Goal: Information Seeking & Learning: Learn about a topic

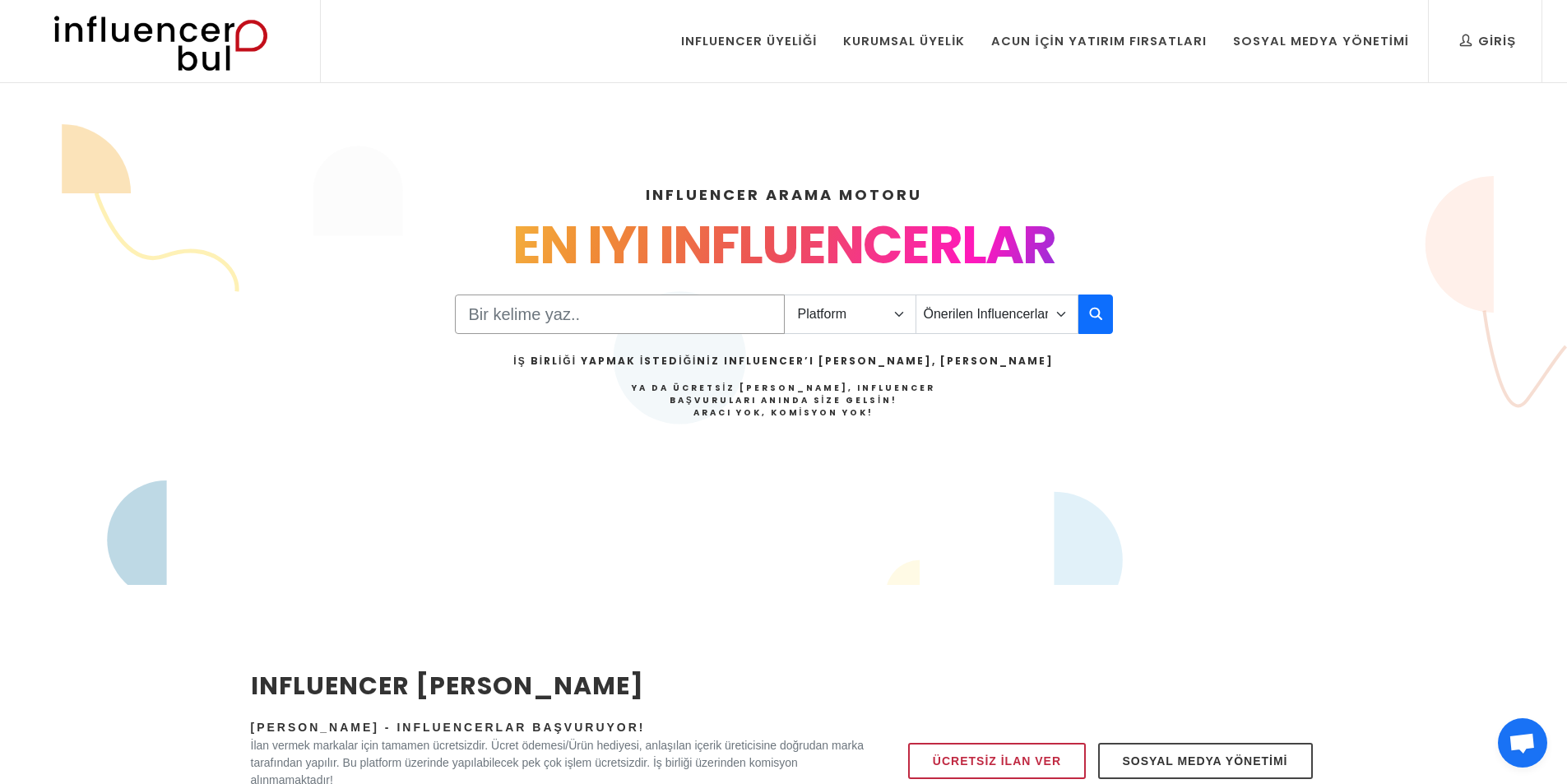
click at [608, 307] on input "Search" at bounding box center [620, 314] width 330 height 40
click at [820, 319] on select "Platform Instagram Facebook Youtube Tiktok Twitter Twitch" at bounding box center [851, 314] width 133 height 40
click at [1035, 434] on div "Platform Instagram Facebook Youtube Tiktok Twitter Twitch Önerilen Influencerla…" at bounding box center [784, 377] width 658 height 166
click at [845, 320] on select "Platform Instagram Facebook Youtube Tiktok Twitter Twitch" at bounding box center [851, 314] width 133 height 40
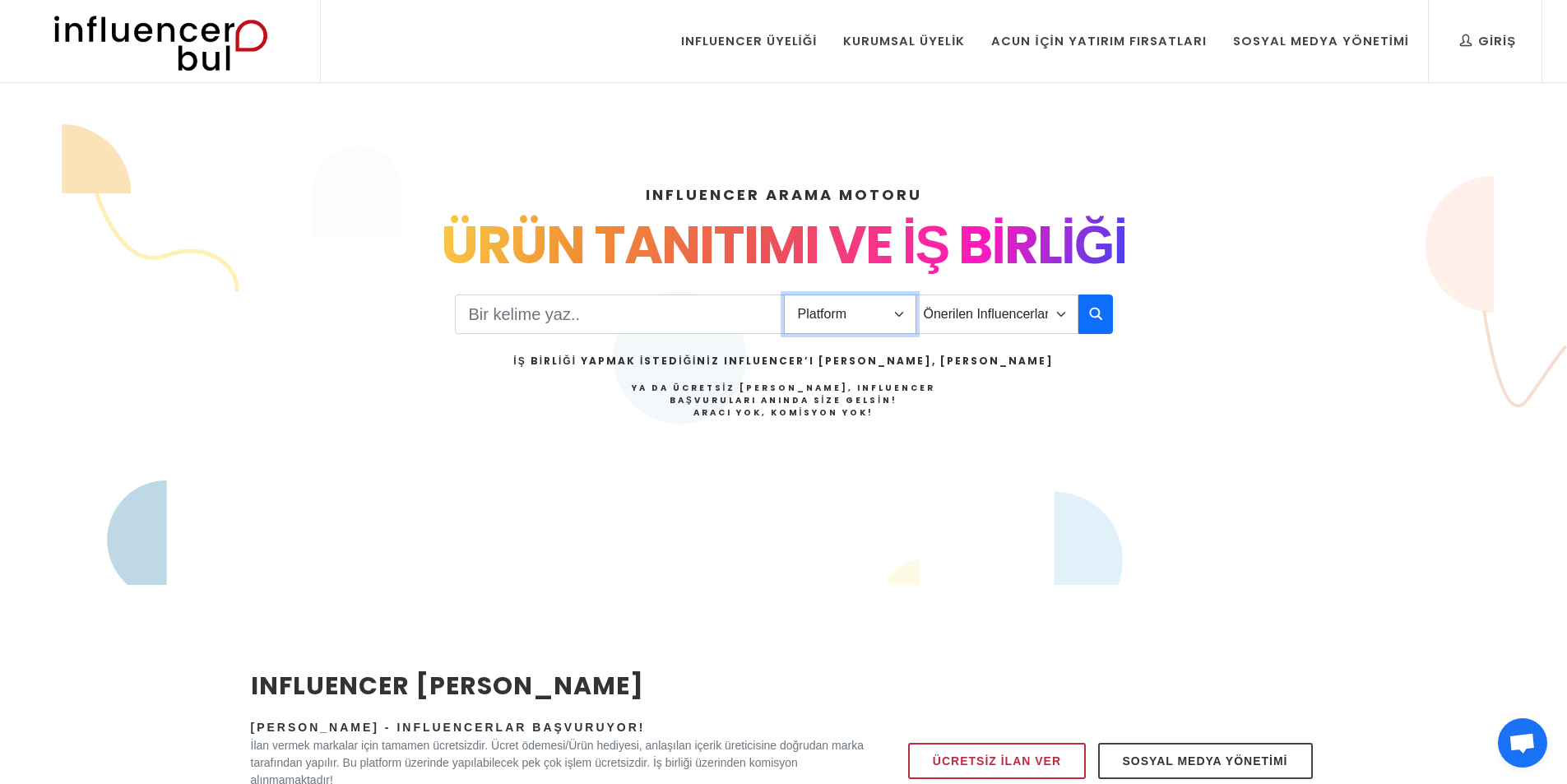
select select "4"
click at [784, 294] on select "Platform Instagram Facebook Youtube Tiktok Twitter Twitch" at bounding box center [851, 314] width 133 height 40
click at [966, 298] on select "Önerilen Influencerlar Aile & Çocuk & Ebeveyn Alışveriş & Giyim & Aksesuar Arab…" at bounding box center [997, 314] width 163 height 40
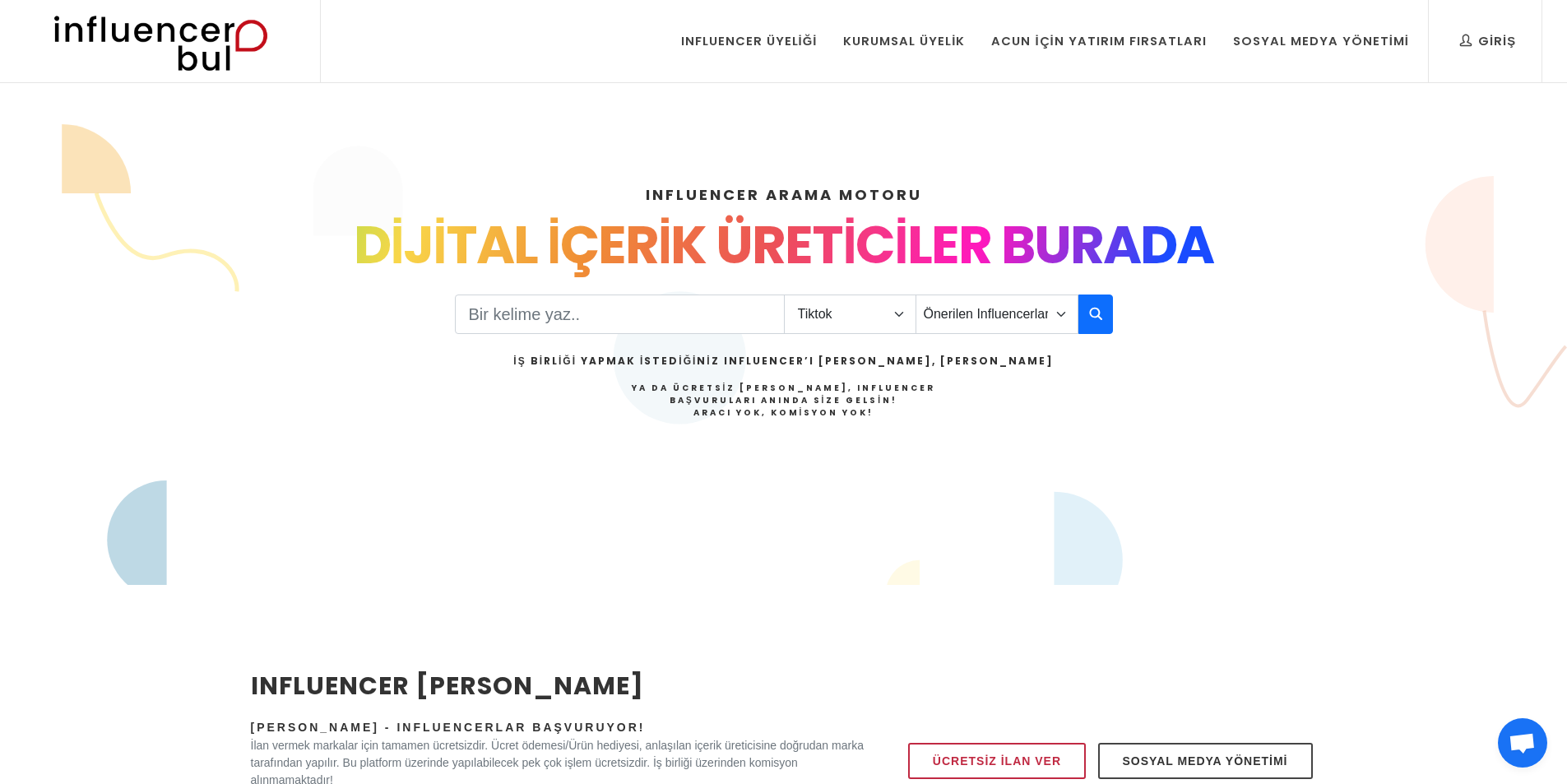
click at [1462, 353] on div "INFLUENCER ARAMA MOTORU INSTAGRAM VE TIKTOK INFLUENCERLARI SOSYAL MEDYA FENOMEN…" at bounding box center [784, 354] width 1567 height 421
click at [628, 326] on input "Search" at bounding box center [620, 314] width 330 height 40
click at [1103, 318] on button "button" at bounding box center [1096, 314] width 35 height 40
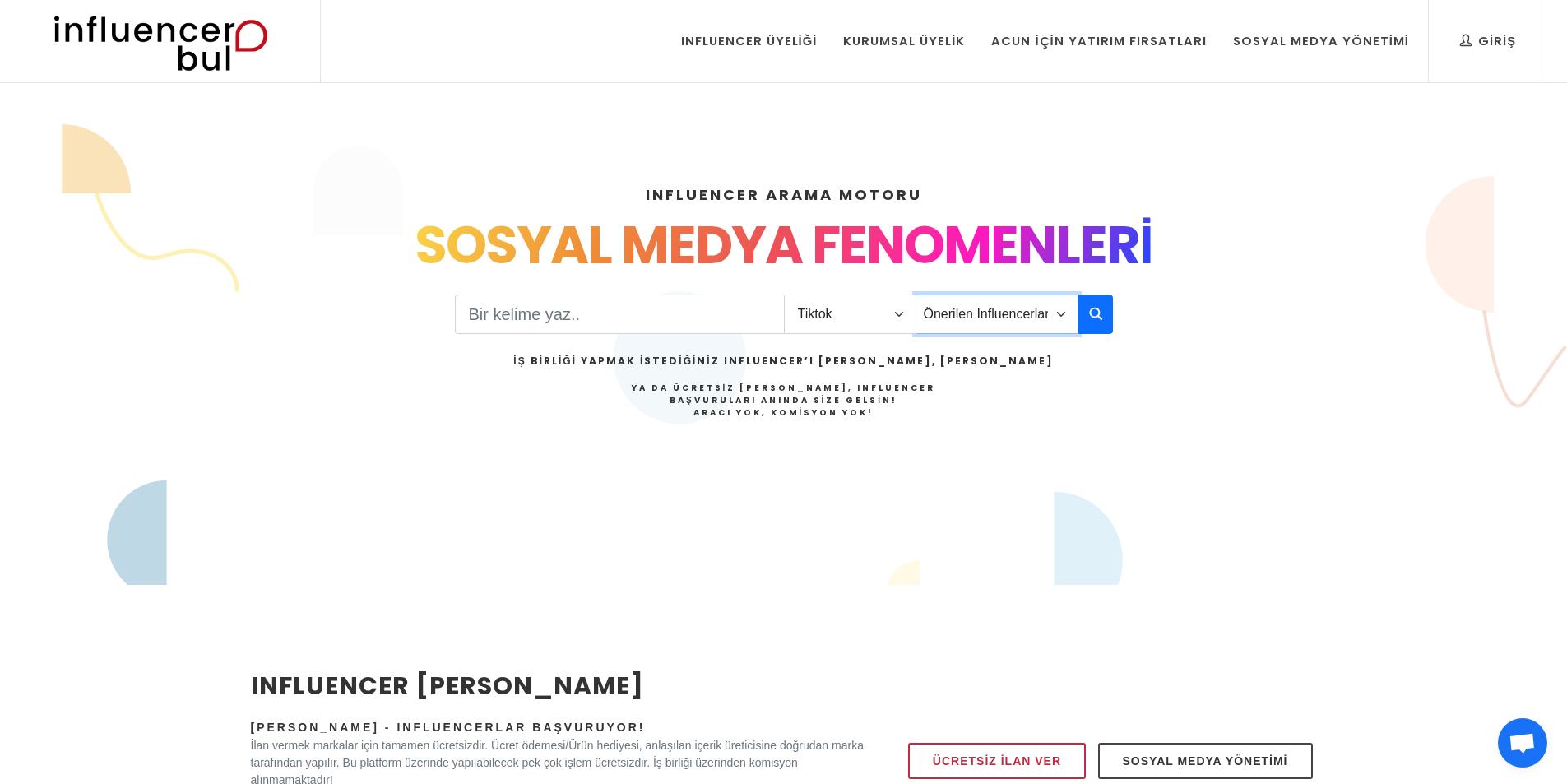
click at [995, 310] on select "Önerilen Influencerlar Aile & Çocuk & Ebeveyn Alışveriş & Giyim & Aksesuar Arab…" at bounding box center [997, 314] width 163 height 40
select select "1"
click at [916, 294] on select "Önerilen Influencerlar Aile & Çocuk & Ebeveyn Alışveriş & Giyim & Aksesuar Arab…" at bounding box center [997, 314] width 163 height 40
click at [722, 321] on input "Search" at bounding box center [620, 314] width 330 height 40
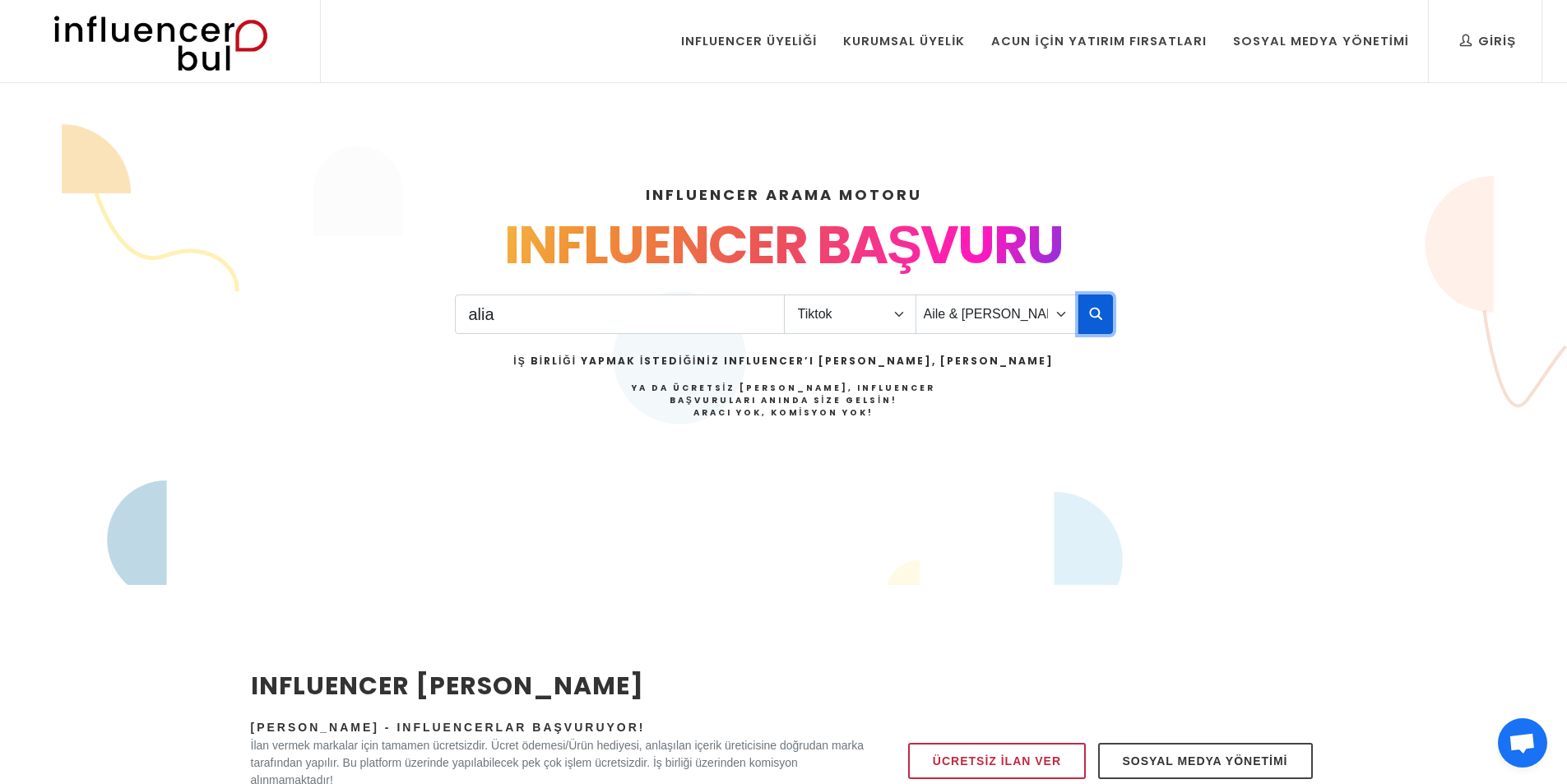
click at [1088, 317] on button "button" at bounding box center [1096, 314] width 35 height 40
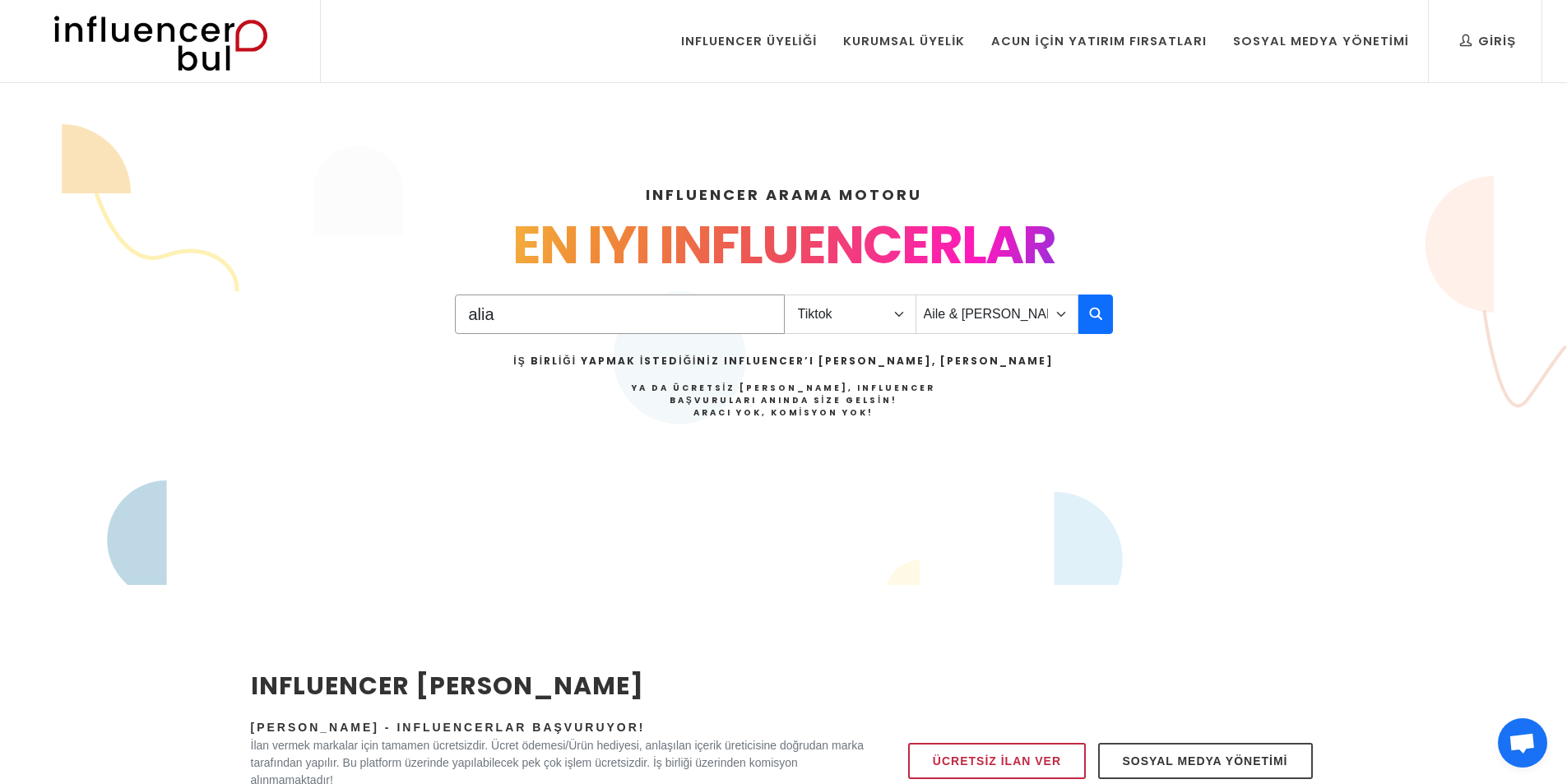
click at [589, 317] on input "alia" at bounding box center [620, 314] width 330 height 40
type input "a"
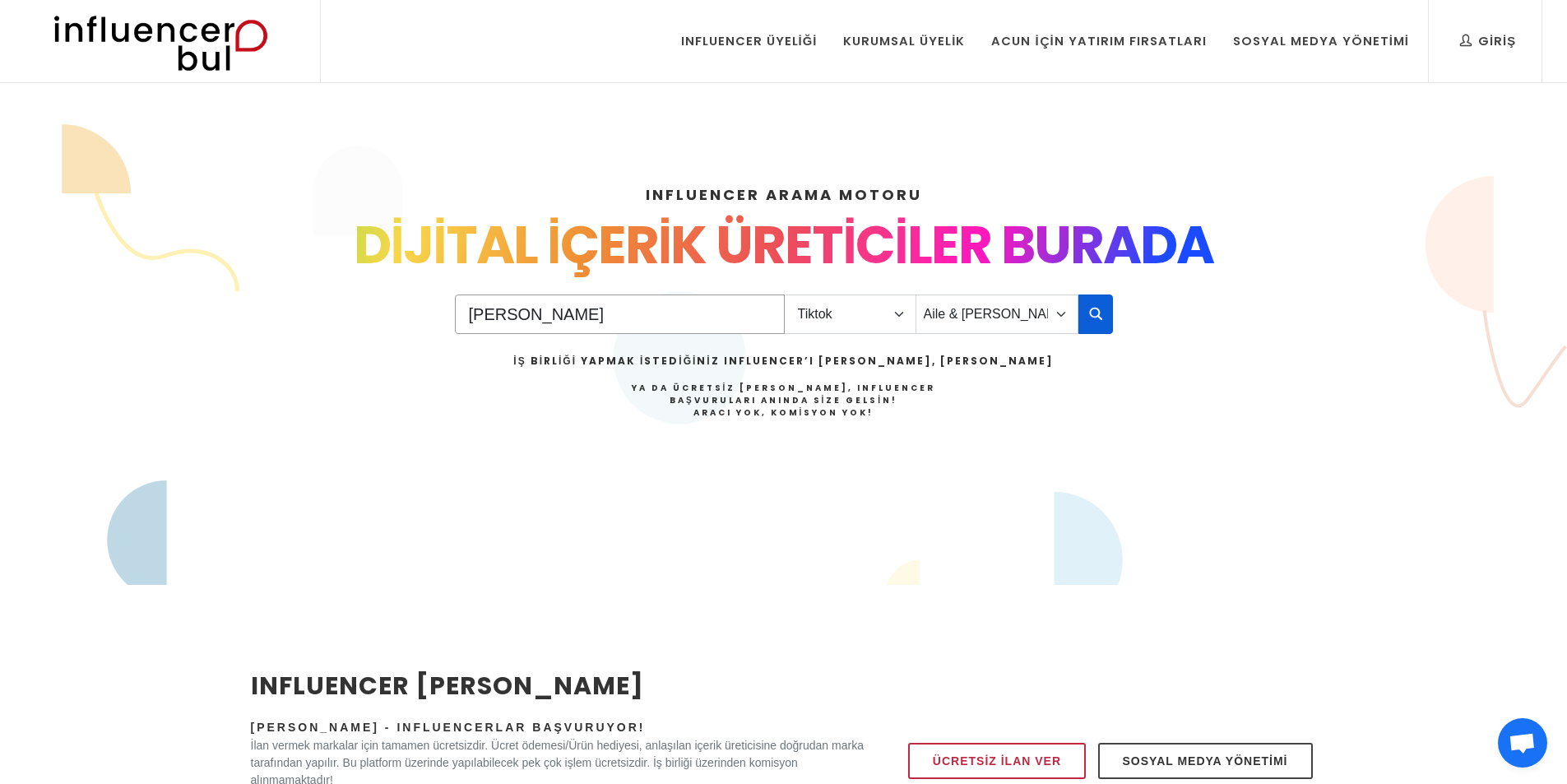
type input "ömer"
click at [1085, 311] on button "button" at bounding box center [1096, 314] width 35 height 40
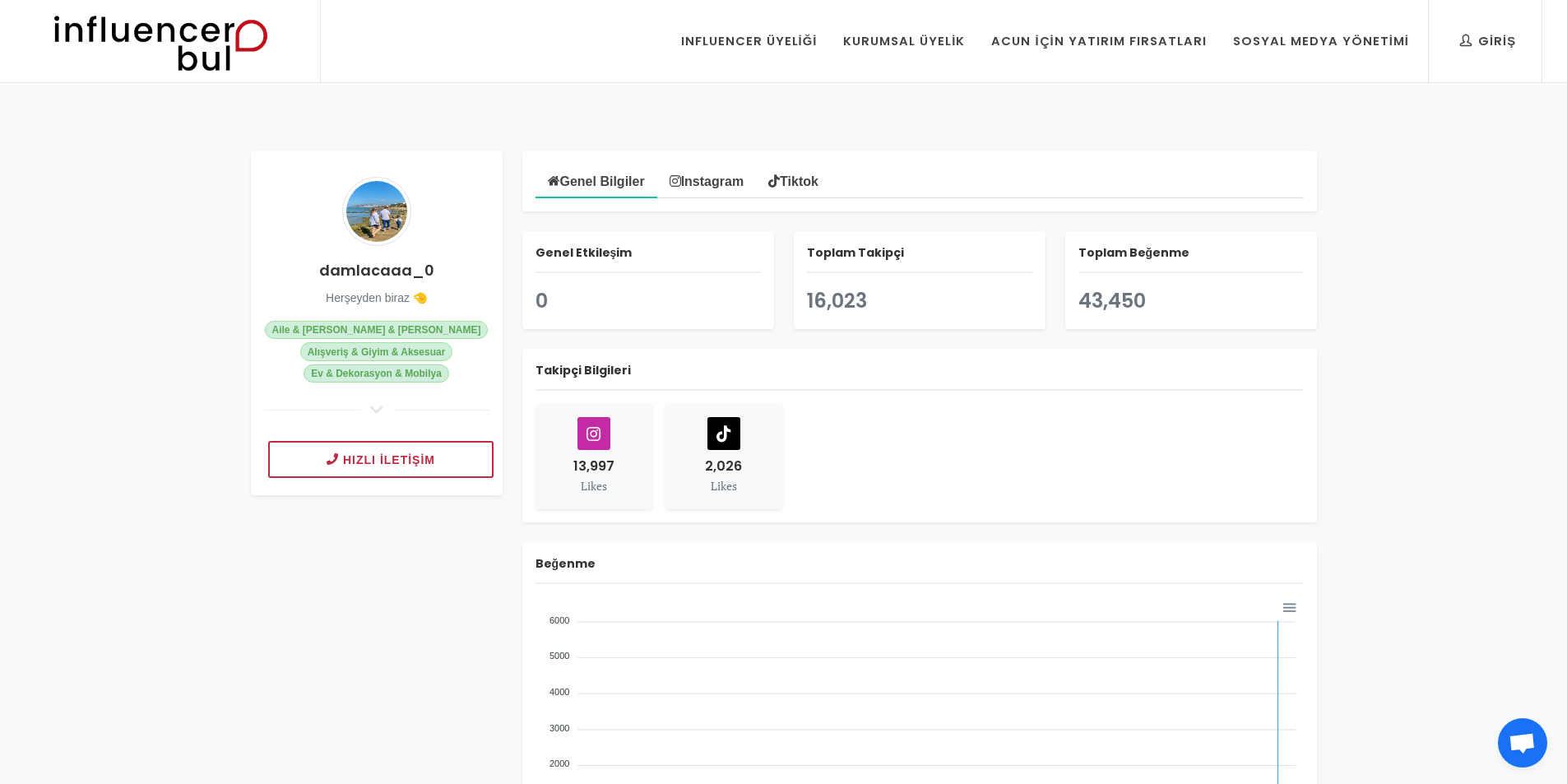
click at [733, 436] on icon at bounding box center [724, 433] width 31 height 31
click at [414, 471] on button "Hızlı İletişim" at bounding box center [381, 459] width 225 height 37
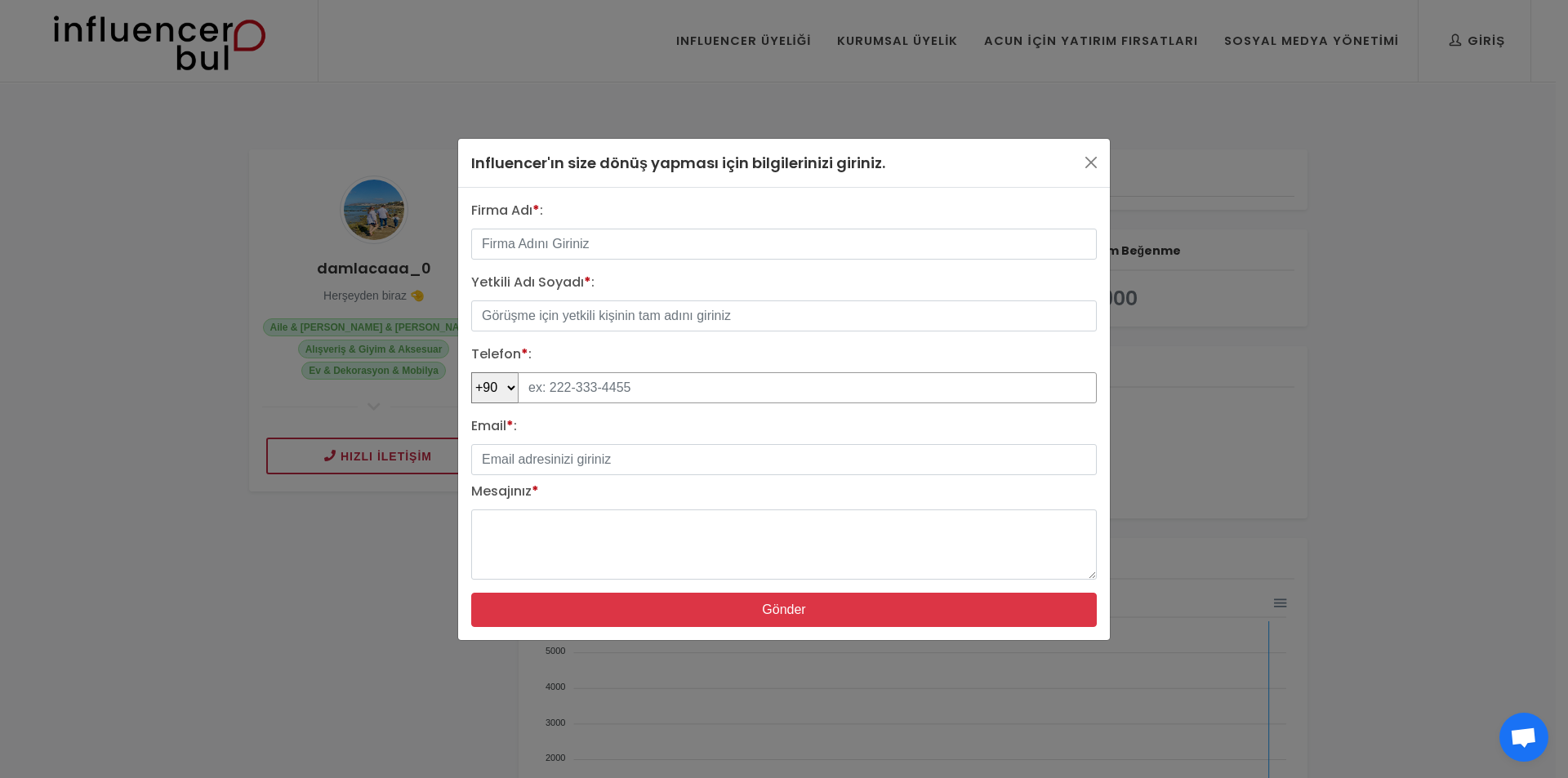
click at [617, 389] on input "tel" at bounding box center [808, 388] width 579 height 31
click at [589, 459] on input "Email * :" at bounding box center [784, 460] width 625 height 31
click at [570, 521] on textarea "Mesajınız *" at bounding box center [784, 544] width 625 height 70
click at [615, 251] on input "text" at bounding box center [784, 244] width 625 height 31
click at [592, 329] on input "text" at bounding box center [784, 316] width 625 height 31
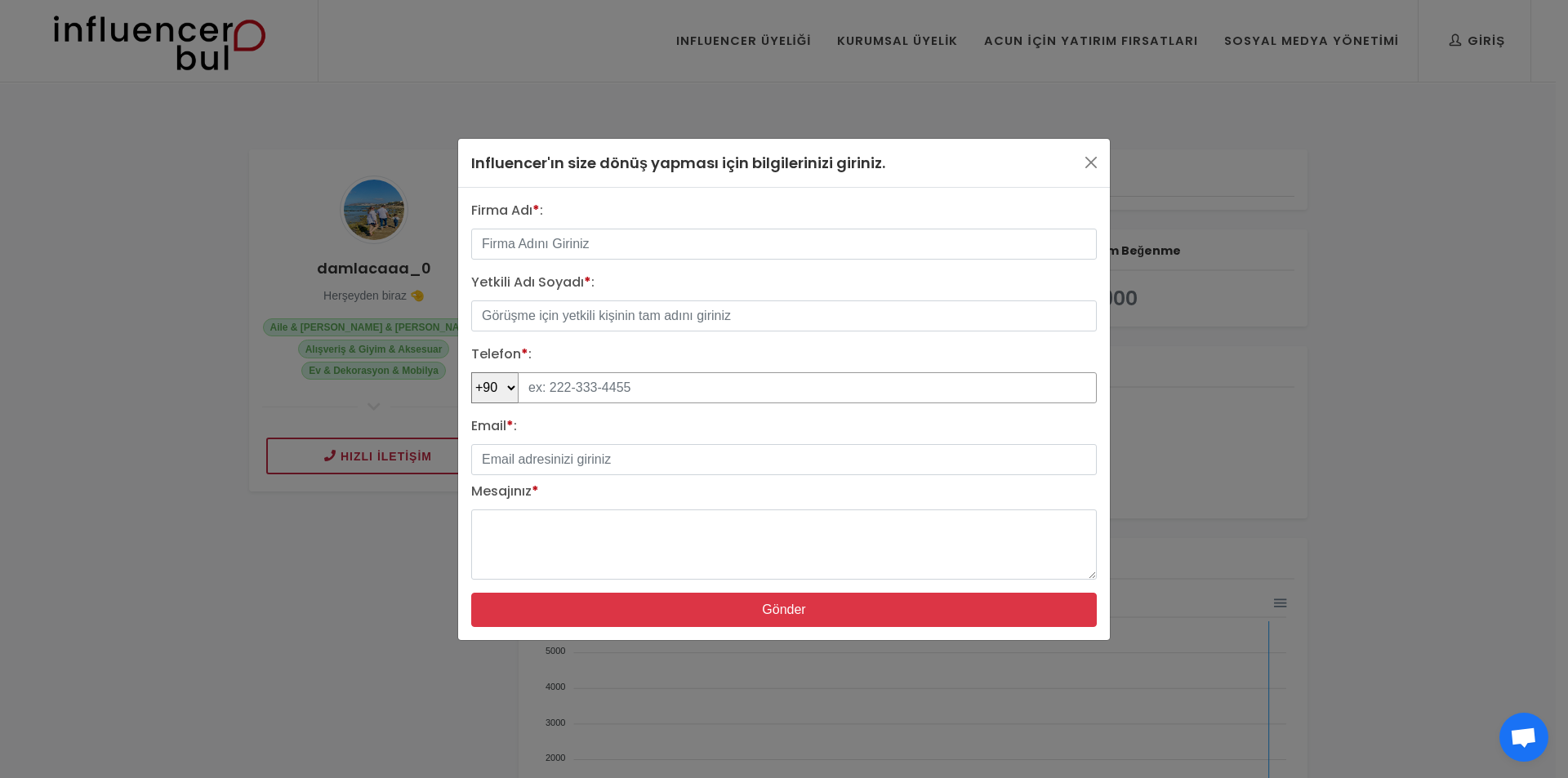
click at [573, 388] on input "tel" at bounding box center [808, 388] width 579 height 31
drag, startPoint x: 557, startPoint y: 442, endPoint x: 551, endPoint y: 461, distance: 19.9
click at [557, 447] on div "Email * :" at bounding box center [784, 445] width 645 height 59
click at [551, 461] on input "Email * :" at bounding box center [784, 460] width 625 height 31
click at [543, 560] on textarea "Mesajınız *" at bounding box center [784, 544] width 625 height 70
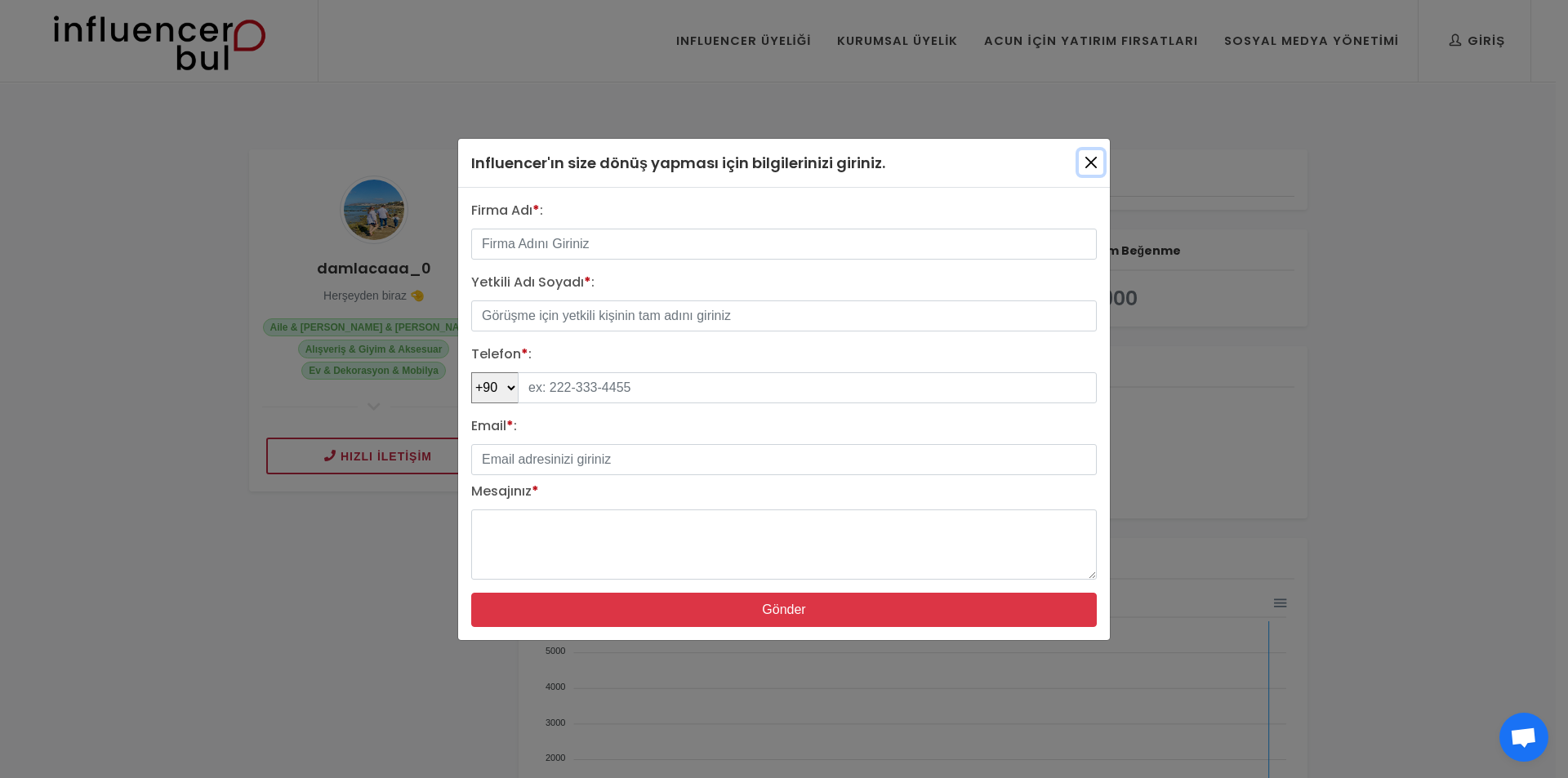
click at [1092, 153] on button "button" at bounding box center [1091, 162] width 25 height 25
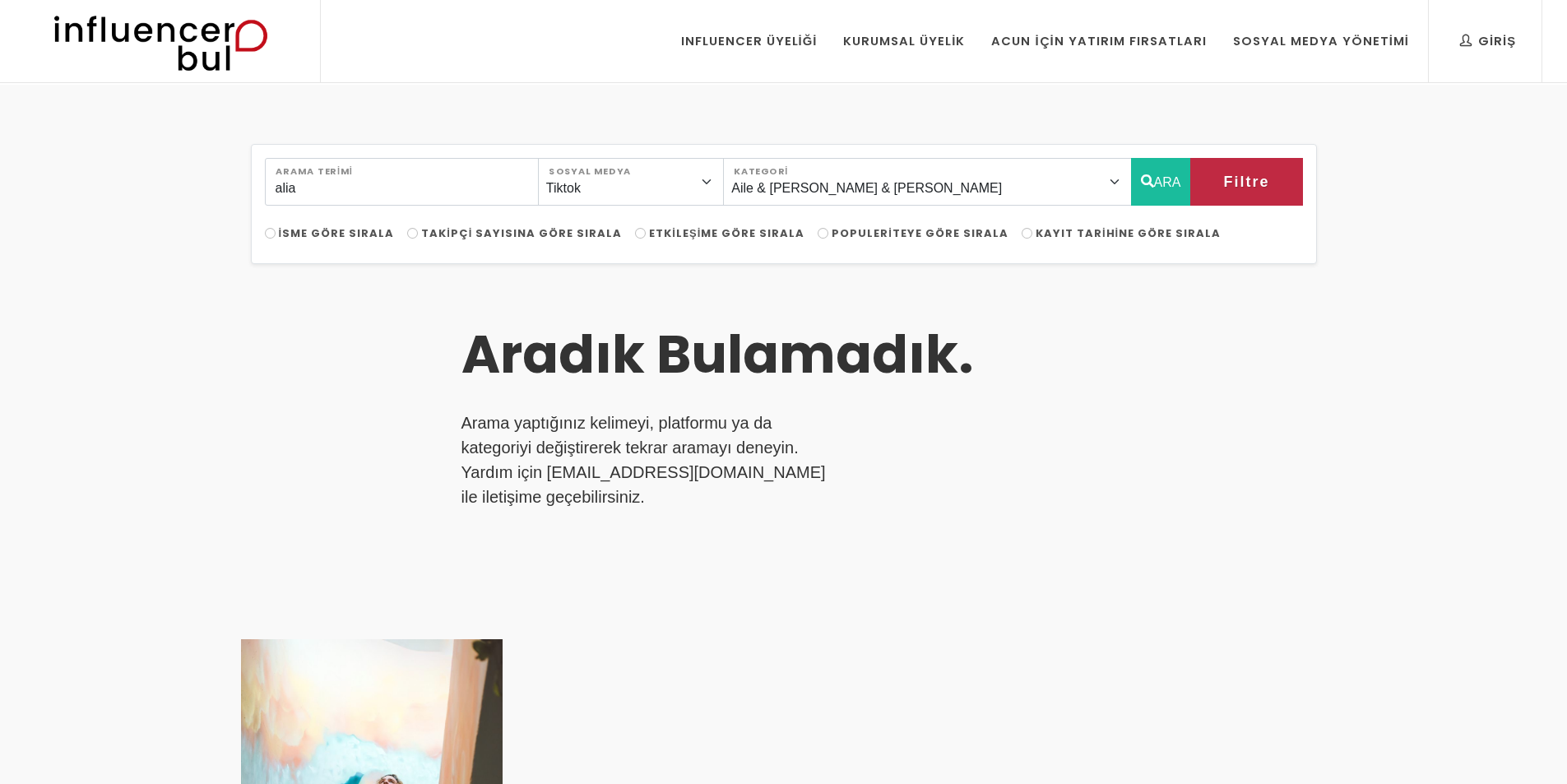
select select "1"
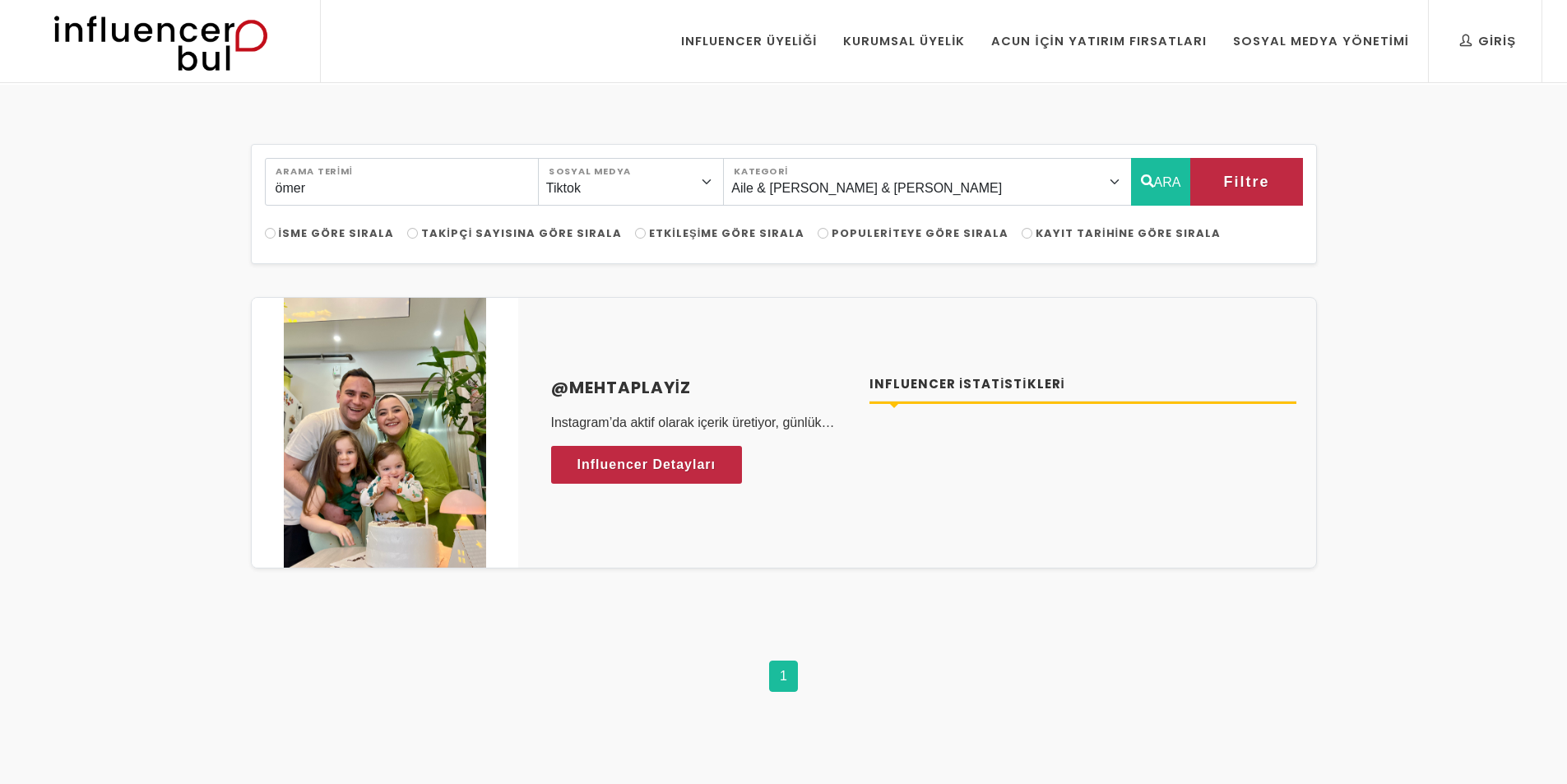
select select "1"
click at [677, 451] on link "Influencer Detayları" at bounding box center [647, 465] width 192 height 38
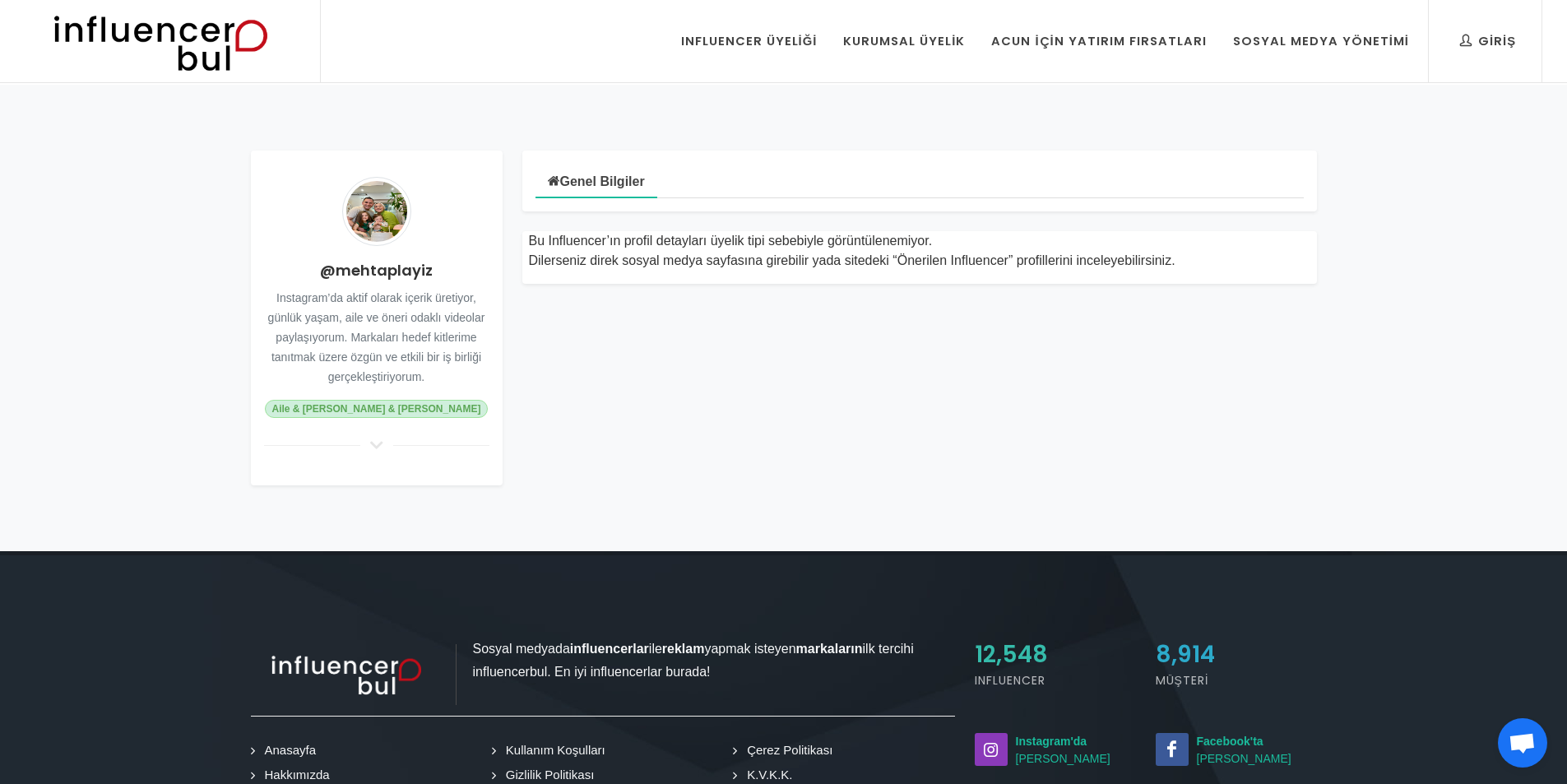
click at [396, 405] on span "Aile & [PERSON_NAME] & [PERSON_NAME]" at bounding box center [376, 408] width 223 height 18
drag, startPoint x: 590, startPoint y: 208, endPoint x: 778, endPoint y: 195, distance: 188.4
click at [591, 207] on div "Genel Bilgiler" at bounding box center [919, 180] width 795 height 61
drag, startPoint x: 812, startPoint y: 193, endPoint x: 440, endPoint y: 2, distance: 418.2
click at [809, 193] on ul "Genel Bilgiler" at bounding box center [920, 181] width 769 height 34
